Goal: Task Accomplishment & Management: Manage account settings

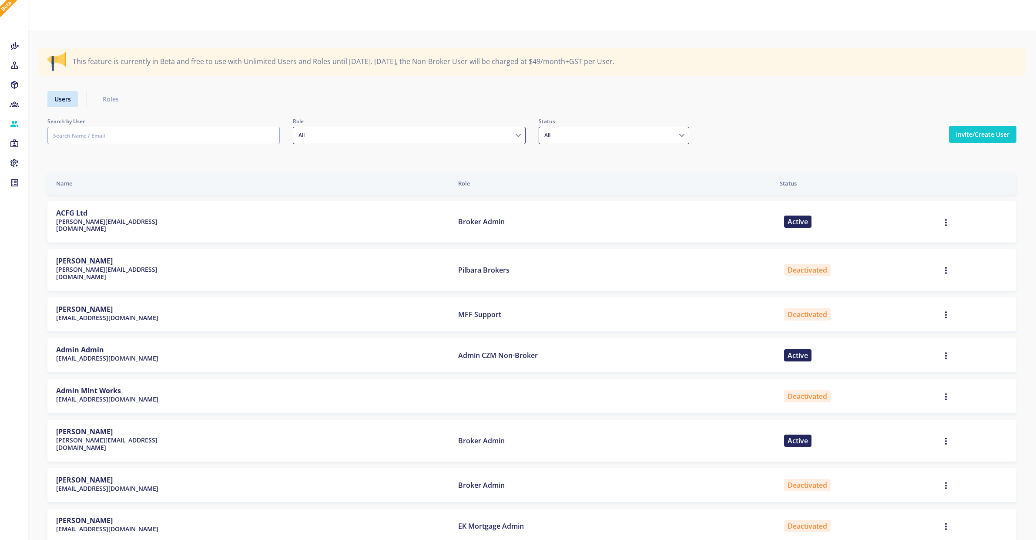
select select
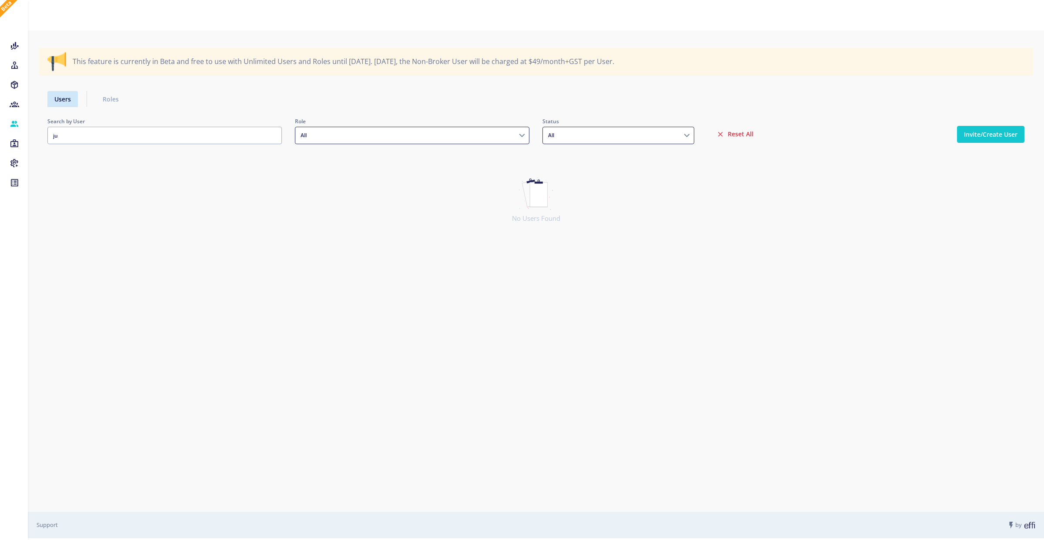
type input "j"
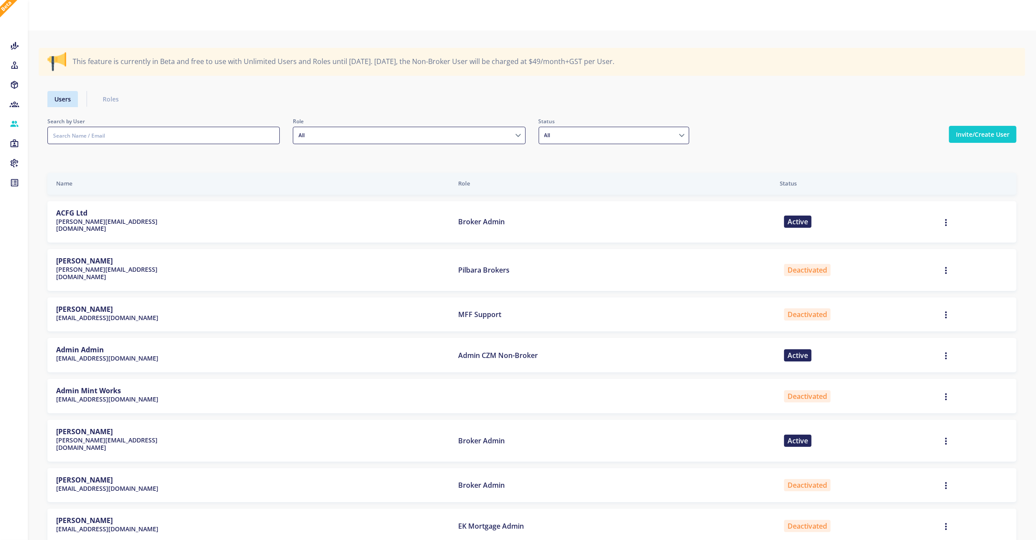
click at [111, 135] on input "text" at bounding box center [163, 135] width 232 height 17
paste input "[EMAIL_ADDRESS][DOMAIN_NAME]"
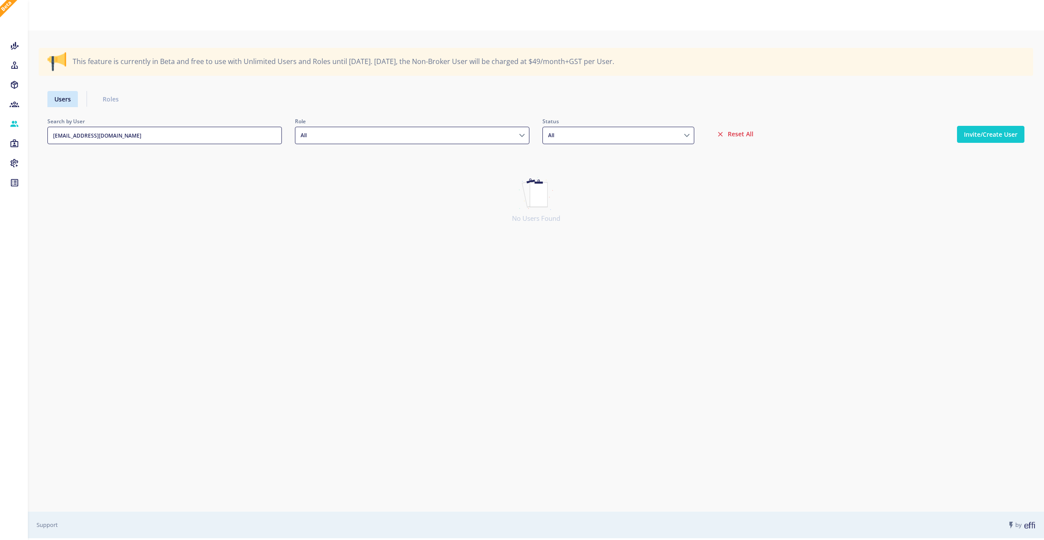
type input "[EMAIL_ADDRESS][DOMAIN_NAME]"
click at [13, 67] on icon at bounding box center [15, 65] width 10 height 9
click at [45, 100] on button "Brokers" at bounding box center [82, 100] width 109 height 29
select select
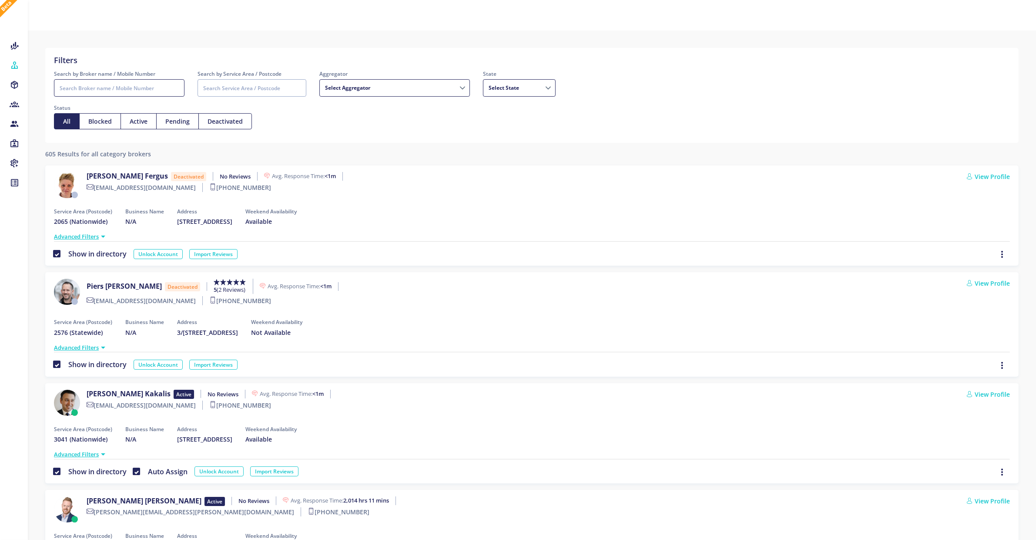
click at [164, 91] on input "Search by Broker name / Mobile Number" at bounding box center [119, 87] width 131 height 17
type input "juancho"
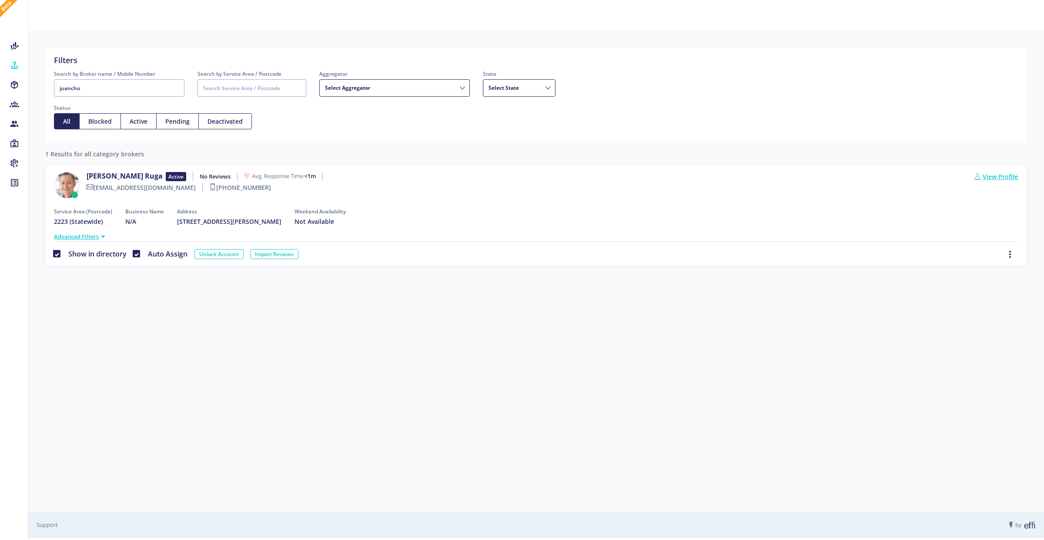
click at [1010, 175] on link "View Profile" at bounding box center [997, 176] width 44 height 9
click at [1003, 175] on link "View Profile" at bounding box center [997, 176] width 44 height 9
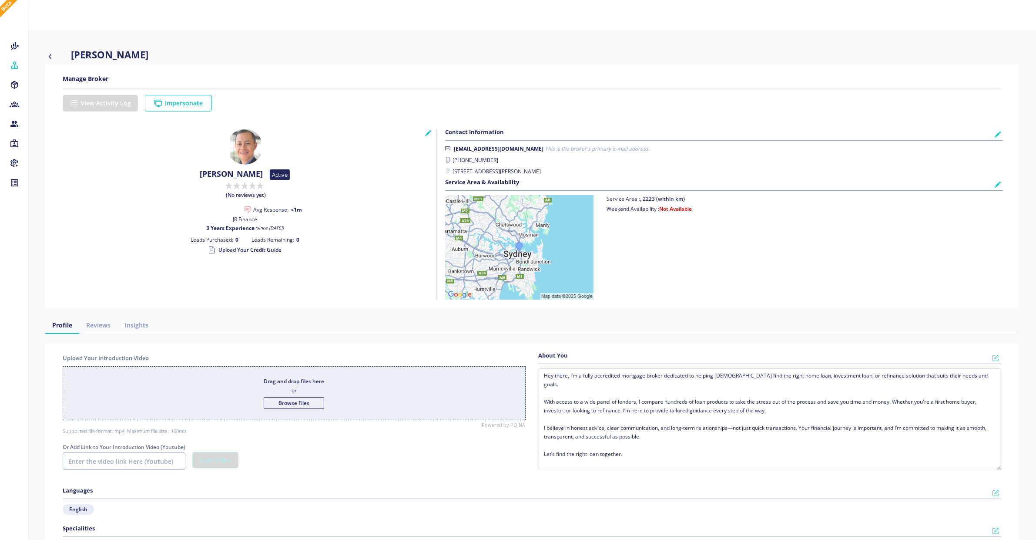
click at [999, 134] on icon at bounding box center [998, 134] width 6 height 6
select select "AU"
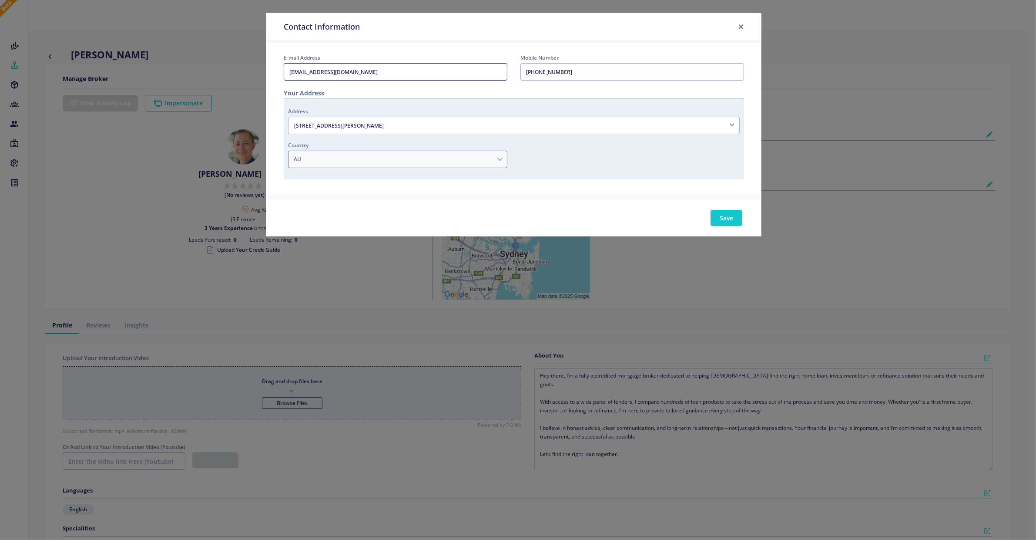
click at [371, 75] on input "[EMAIL_ADDRESS][DOMAIN_NAME]" at bounding box center [396, 71] width 224 height 17
drag, startPoint x: 371, startPoint y: 75, endPoint x: 314, endPoint y: 73, distance: 57.5
click at [314, 73] on input "[EMAIL_ADDRESS][DOMAIN_NAME]" at bounding box center [396, 71] width 224 height 17
type input "[PERSON_NAME][EMAIL_ADDRESS][DOMAIN_NAME]"
click at [718, 216] on button "Save" at bounding box center [727, 218] width 32 height 16
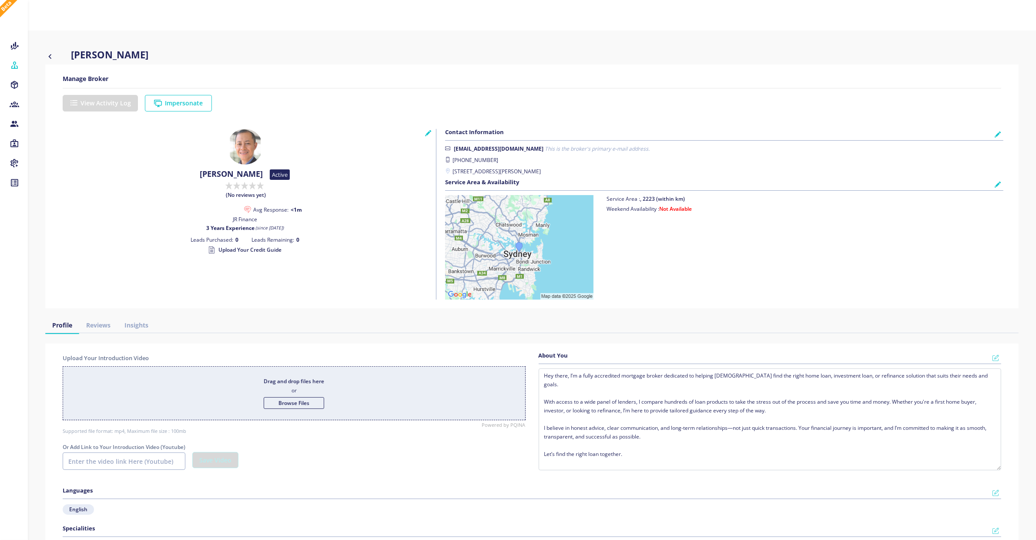
click at [999, 135] on icon at bounding box center [998, 134] width 6 height 6
select select "AU"
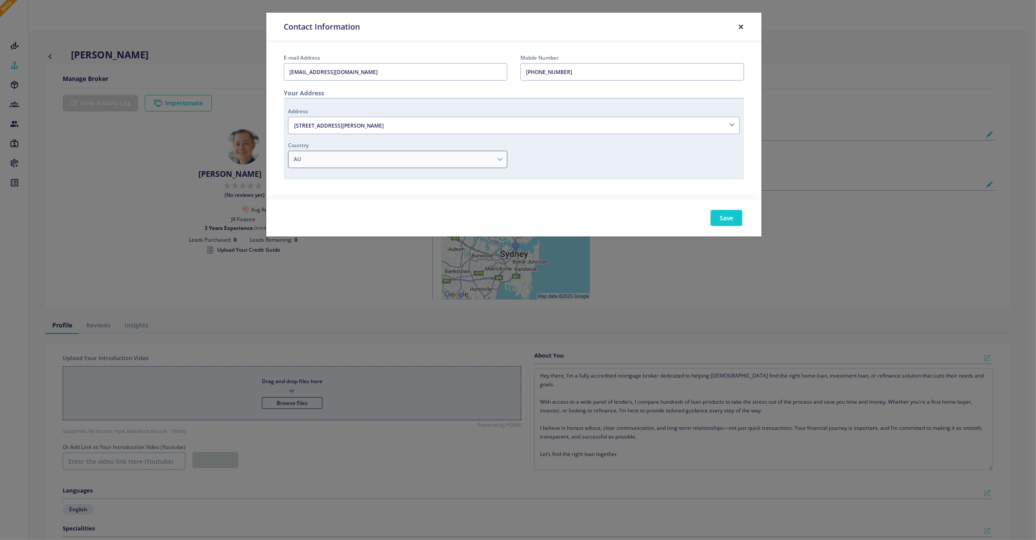
click at [740, 27] on button "×" at bounding box center [741, 26] width 20 height 24
